Goal: Task Accomplishment & Management: Manage account settings

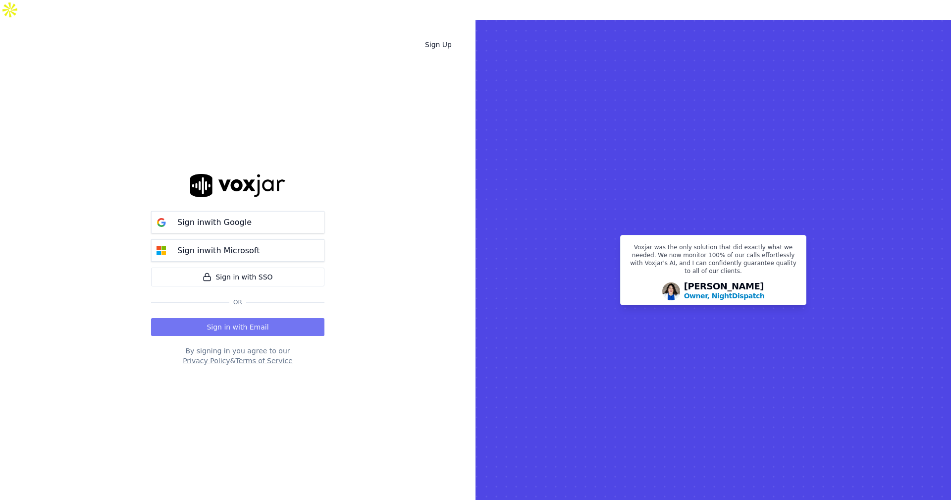
click at [253, 318] on button "Sign in with Email" at bounding box center [237, 327] width 173 height 18
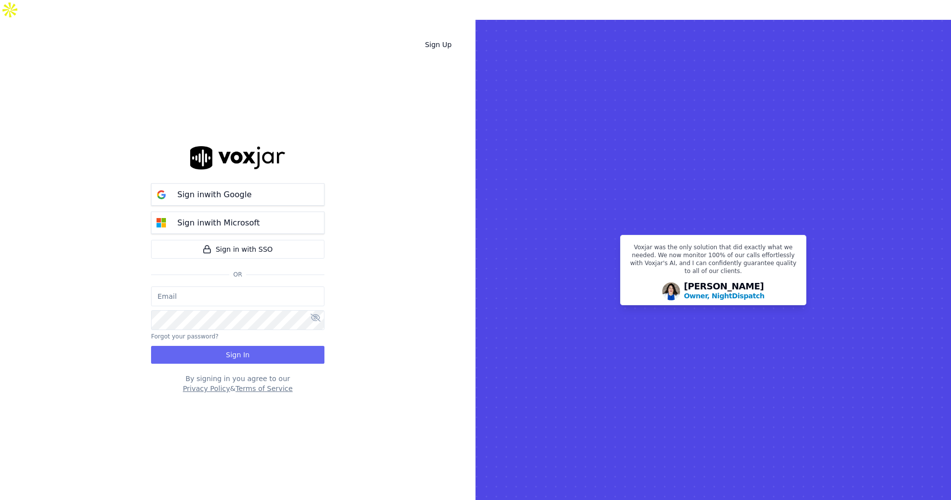
click at [253, 286] on input "email" at bounding box center [237, 296] width 173 height 20
click at [161, 332] on button "Forgot your password?" at bounding box center [184, 336] width 67 height 8
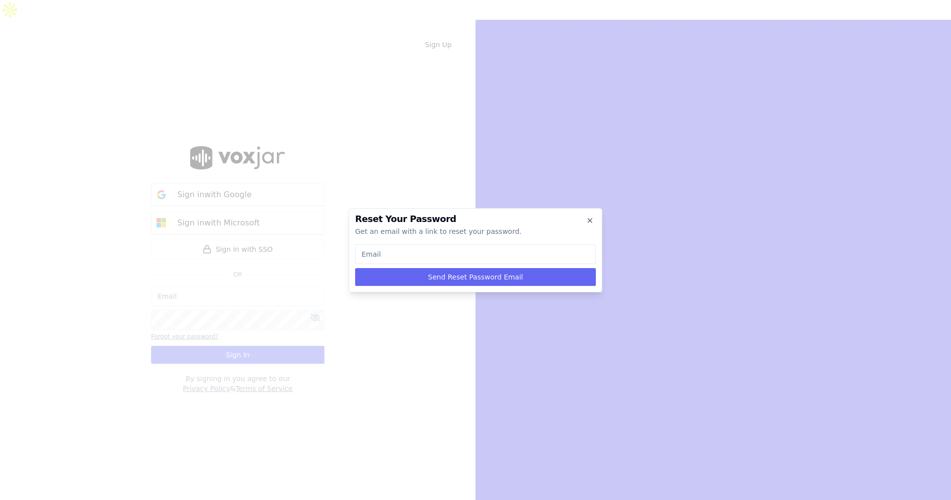
type input "t"
type input "tr"
type input "tre"
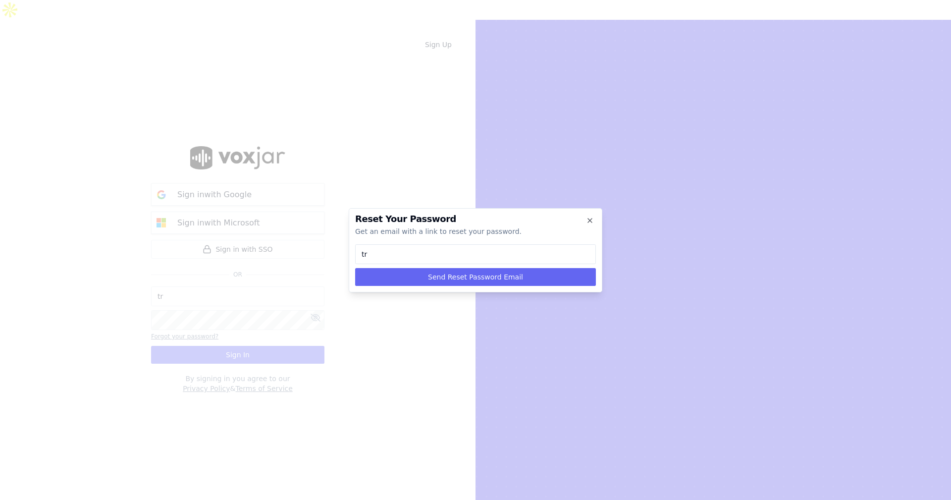
type input "tre"
type input "trev"
type input "trevo"
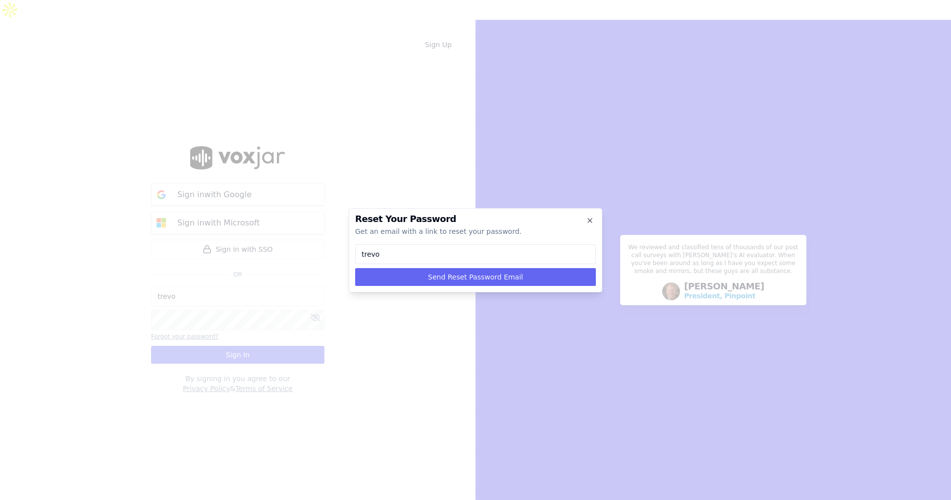
type input "trevor"
type input "trevorc"
type input "trevorcl"
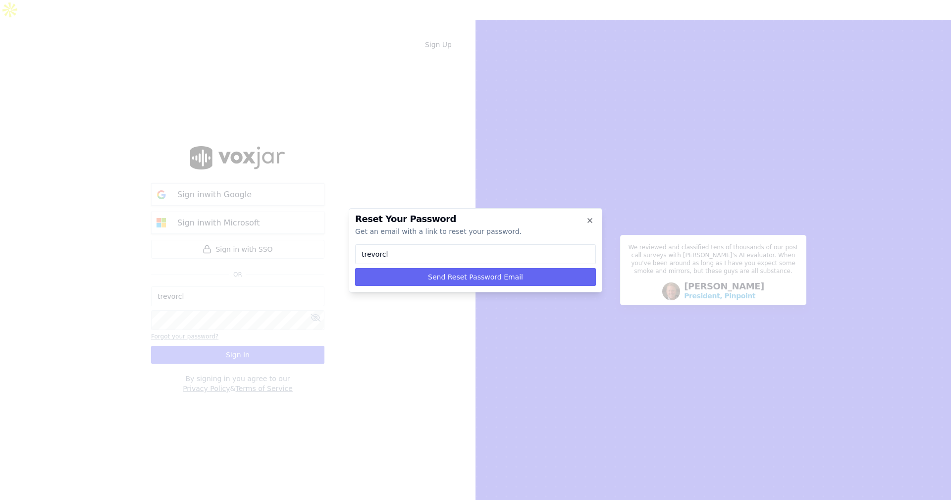
type input "trevorcla"
type input "trevorclar"
type input "trevorclark"
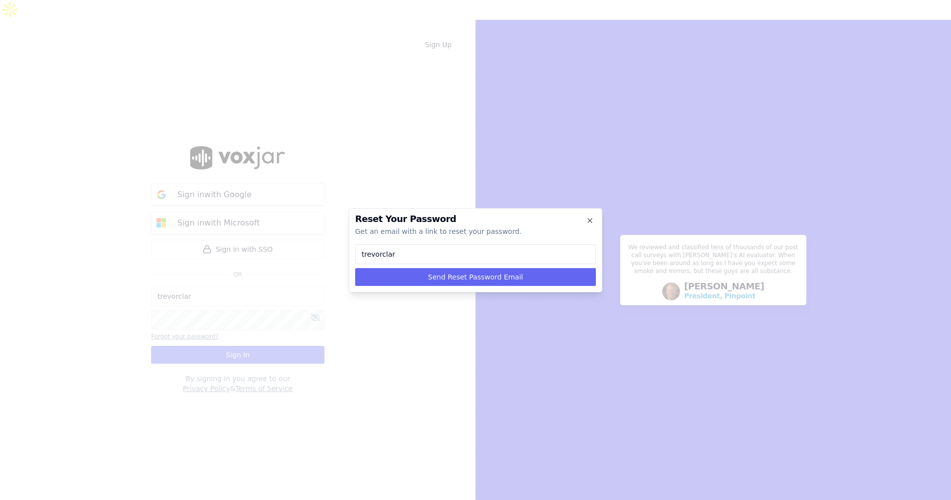
type input "trevorclark"
type input "trevorclark@"
type input "trevorclark@s"
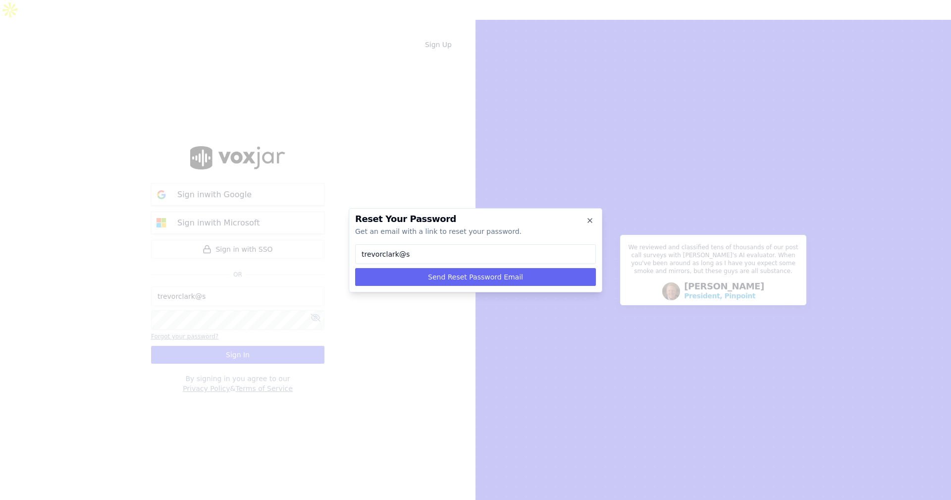
type input "trevorclark@sh"
type input "trevorclark@shy"
type input "trevorclark@shyf"
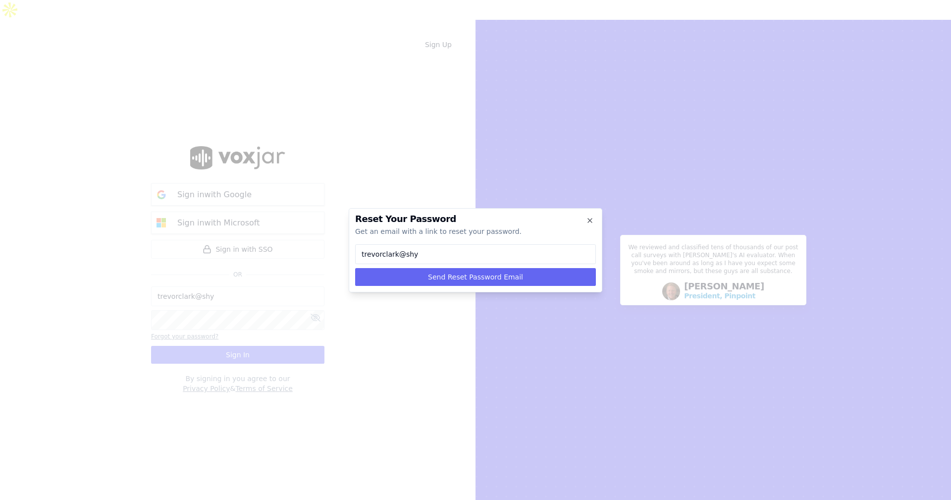
type input "trevorclark@shyf"
type input "trevorclark@shyft"
type input "trevorclark@shyfto"
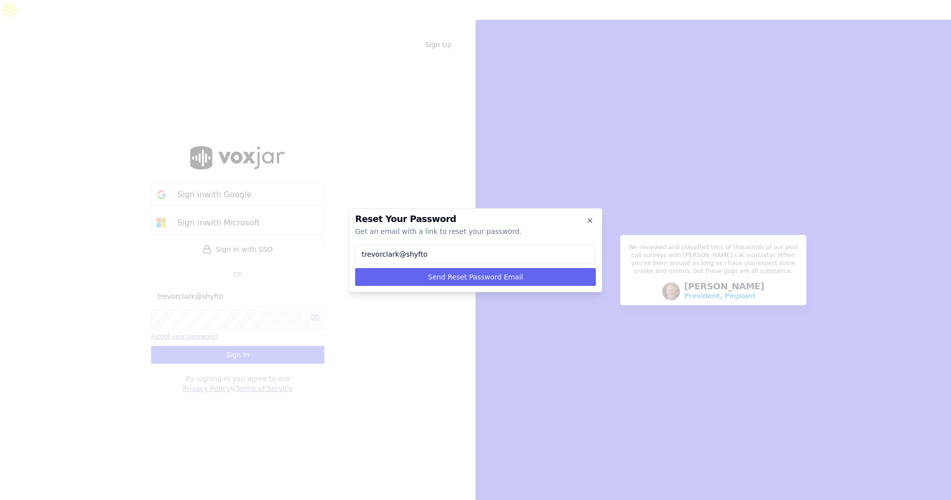
type input "trevorclark@shyftof"
type input "trevorclark@shyftoff"
type input "trevorclark@shyftoff."
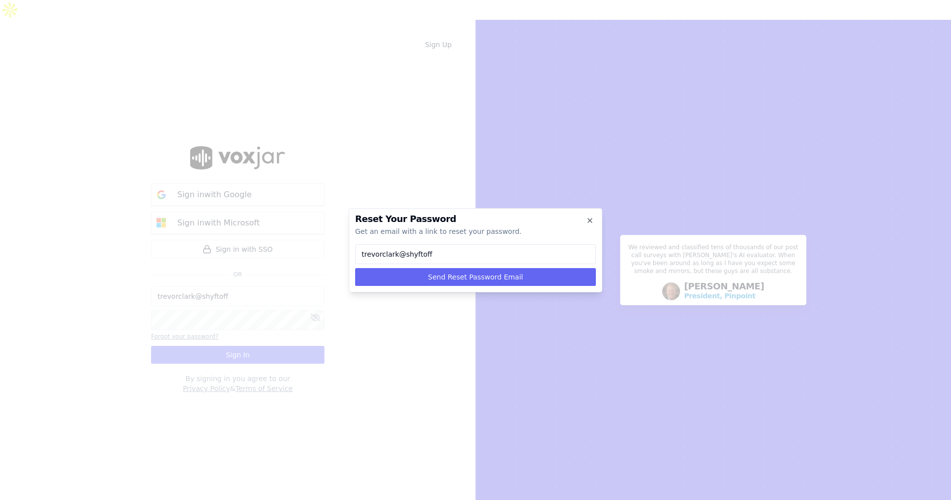
type input "trevorclark@shyftoff."
type input "trevorclark@shyftoff.c"
type input "trevorclark@shyftoff.co"
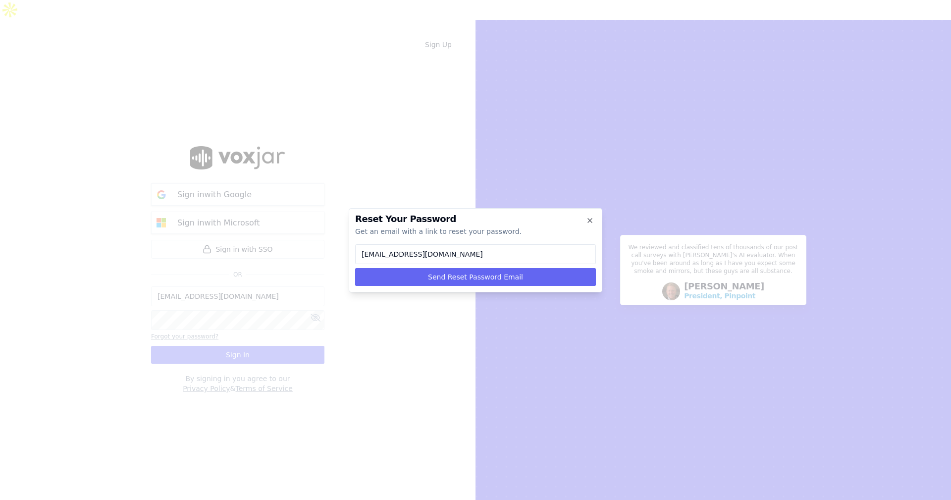
type input "[EMAIL_ADDRESS][DOMAIN_NAME]"
click at [497, 273] on button "Send Reset Password Email" at bounding box center [475, 277] width 241 height 18
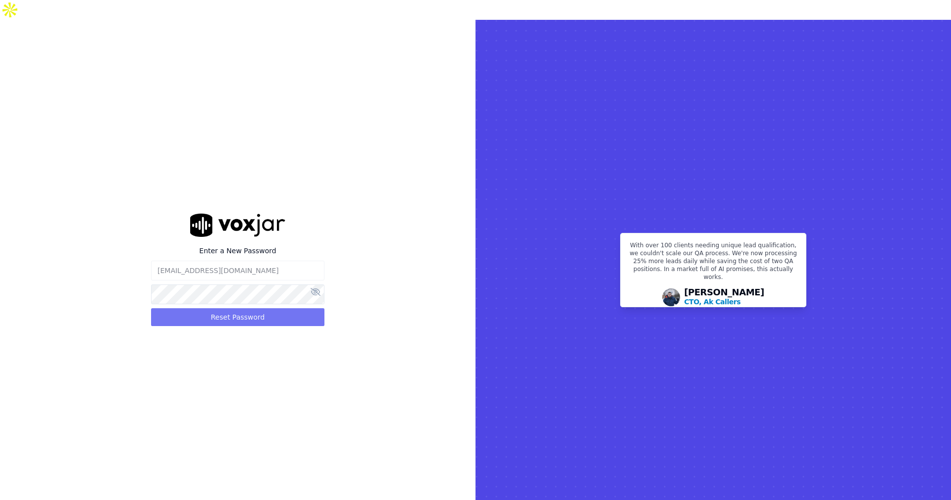
click at [262, 308] on button "Reset Password" at bounding box center [237, 317] width 173 height 18
